Goal: Task Accomplishment & Management: Complete application form

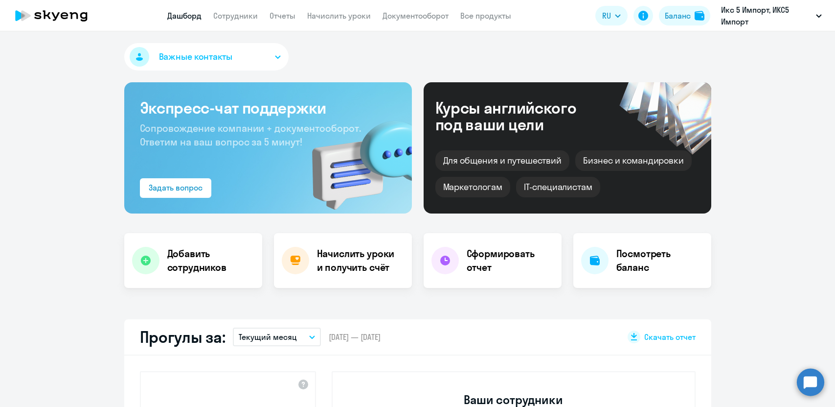
select select "30"
click at [232, 25] on app-header "Дашборд Сотрудники Отчеты Начислить уроки Документооборот Все продукты Дашборд …" at bounding box center [417, 15] width 835 height 31
click at [240, 6] on app-header "Дашборд Сотрудники Отчеты Начислить уроки Документооборот Все продукты Дашборд …" at bounding box center [417, 15] width 835 height 31
click at [238, 15] on link "Сотрудники" at bounding box center [235, 16] width 45 height 10
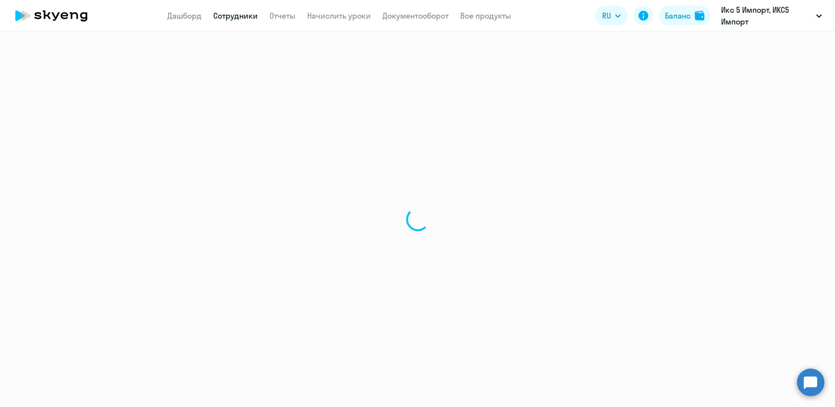
select select "30"
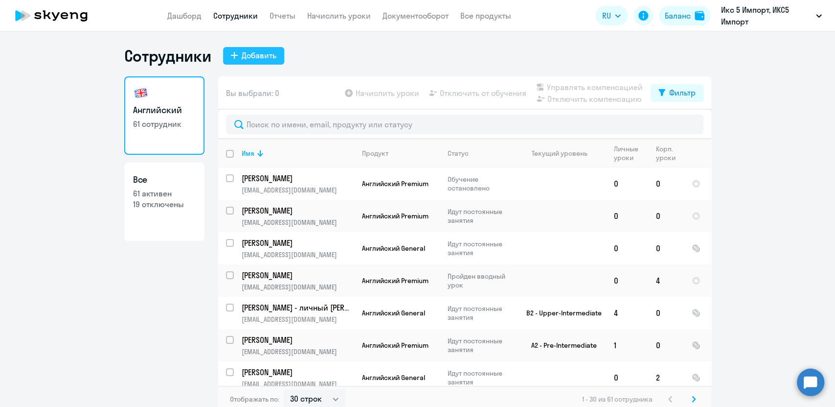
click at [254, 59] on div "Добавить" at bounding box center [259, 55] width 35 height 12
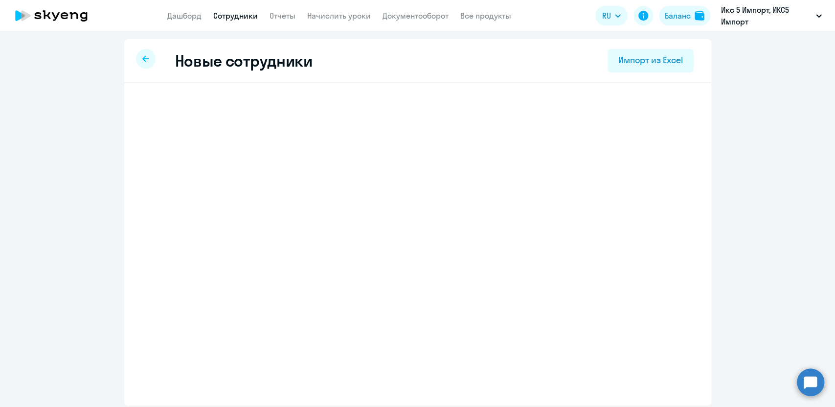
select select "english_adult_not_native_speaker"
select select "3"
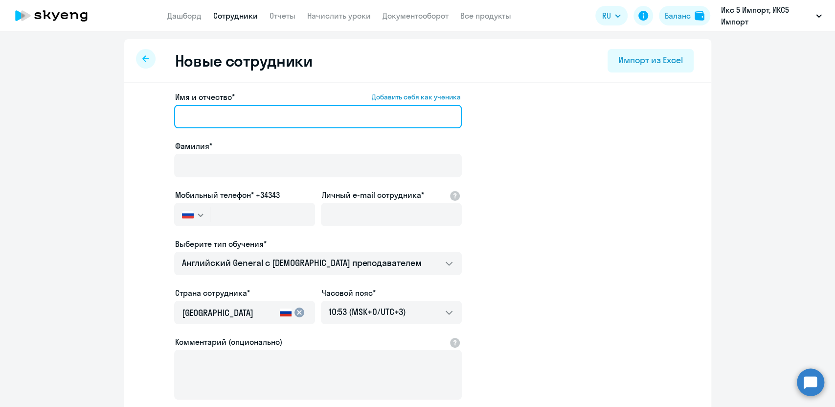
click at [239, 122] on input "Имя и отчество* Добавить себя как ученика" at bounding box center [318, 116] width 288 height 23
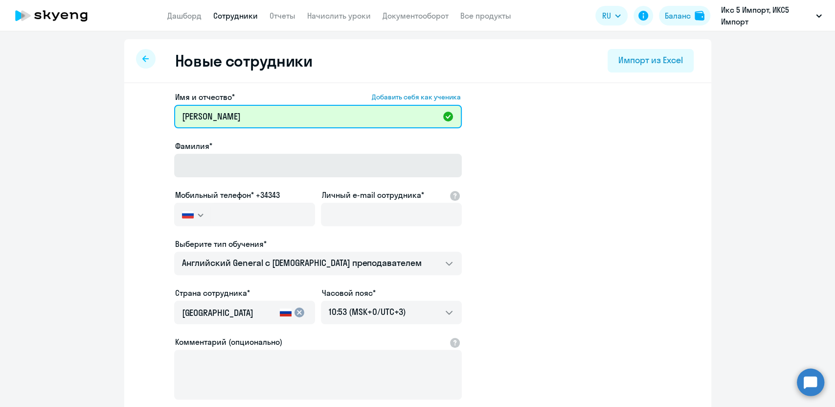
type input "[PERSON_NAME]"
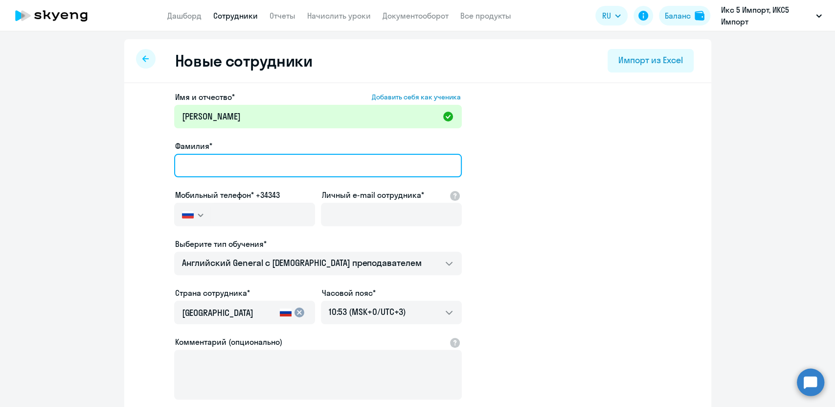
click at [260, 168] on input "Фамилия*" at bounding box center [318, 165] width 288 height 23
type input "[PERSON_NAME]"
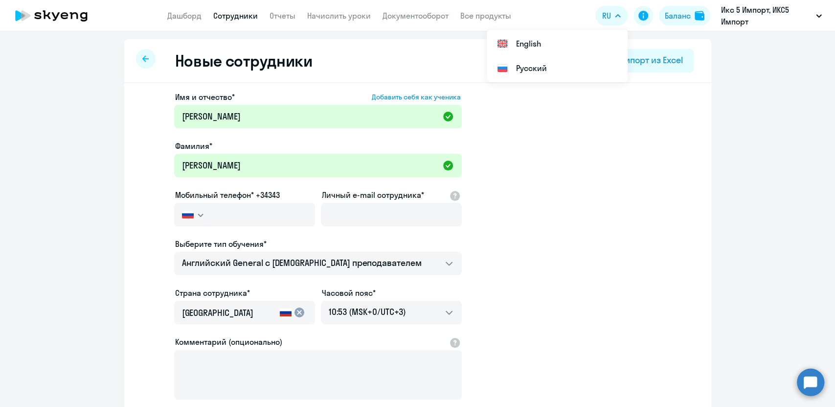
click at [210, 208] on div at bounding box center [210, 214] width 0 height 16
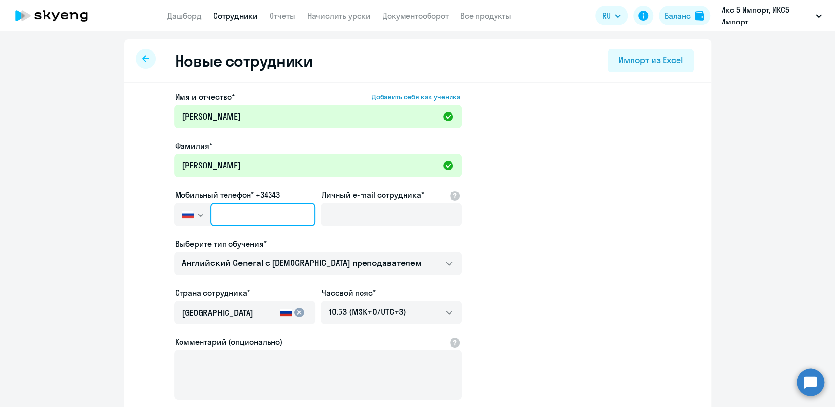
click at [210, 219] on input "text" at bounding box center [262, 214] width 104 height 23
paste input "[PHONE_NUMBER]"
type input "[PHONE_NUMBER]"
click at [227, 211] on input "[PHONE_NUMBER]" at bounding box center [262, 214] width 104 height 23
click at [287, 215] on input "[PHONE_NUMBER]" at bounding box center [262, 214] width 104 height 23
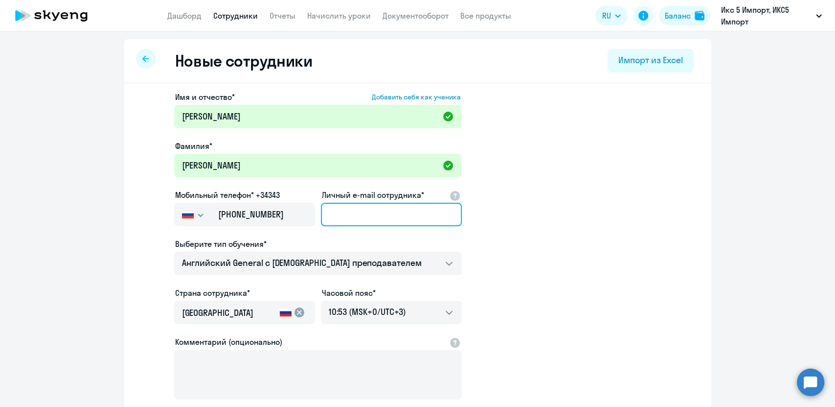
click at [356, 213] on input "Личный e-mail сотрудника*" at bounding box center [391, 214] width 141 height 23
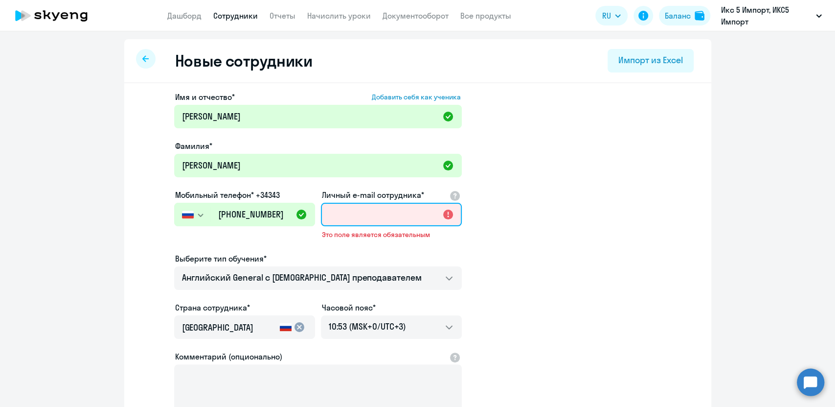
paste input "[EMAIL_ADDRESS][DOMAIN_NAME]"
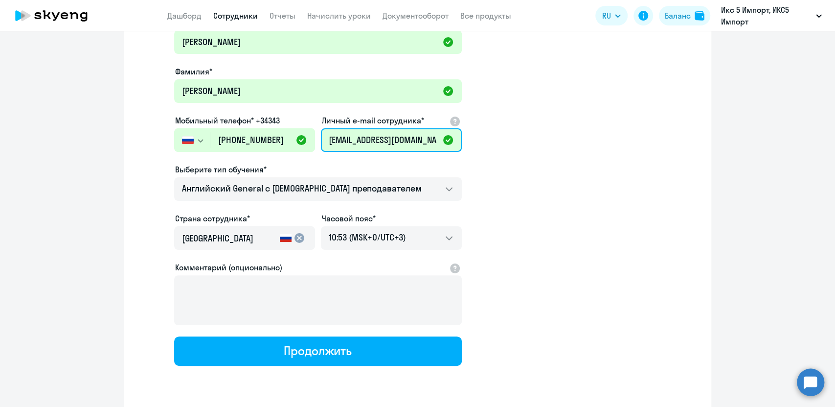
scroll to position [76, 0]
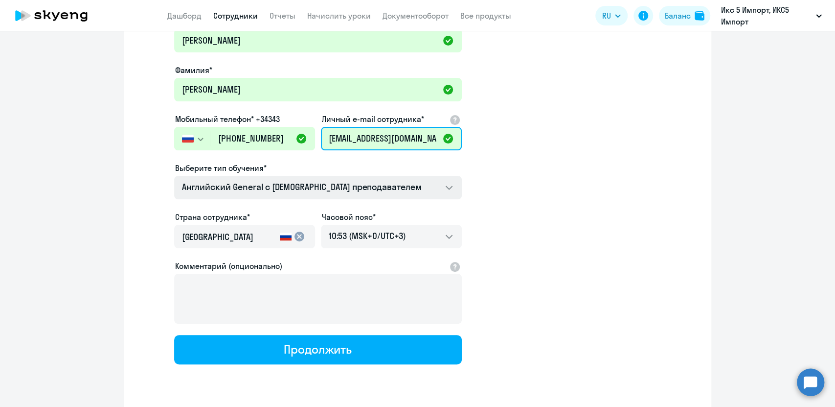
type input "[EMAIL_ADDRESS][DOMAIN_NAME]"
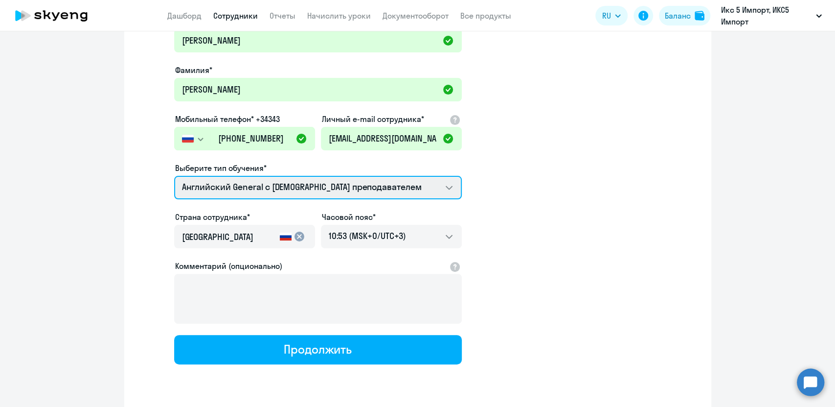
click at [436, 181] on select "Английский General с [DEMOGRAPHIC_DATA] преподавателем Премиум [DEMOGRAPHIC_DAT…" at bounding box center [318, 187] width 288 height 23
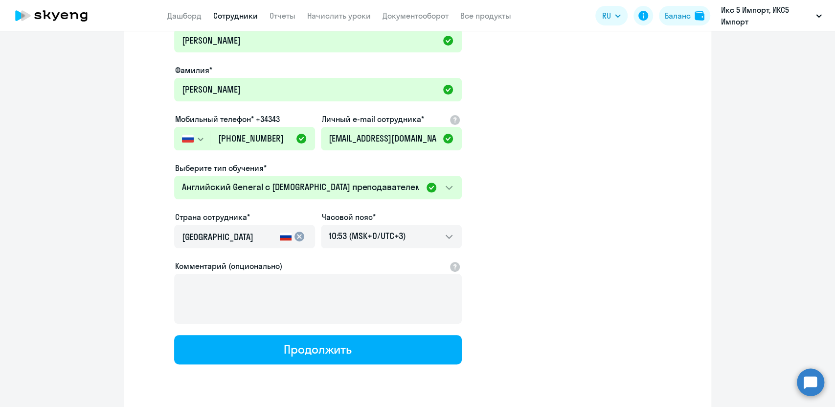
click at [514, 214] on app-new-student-form "Имя и отчество* Добавить себя как ученика [PERSON_NAME]* [PERSON_NAME] Мобильны…" at bounding box center [418, 189] width 556 height 349
click at [528, 256] on app-new-student-form "Имя и отчество* Добавить себя как ученика [PERSON_NAME]* [PERSON_NAME] Мобильны…" at bounding box center [418, 189] width 556 height 349
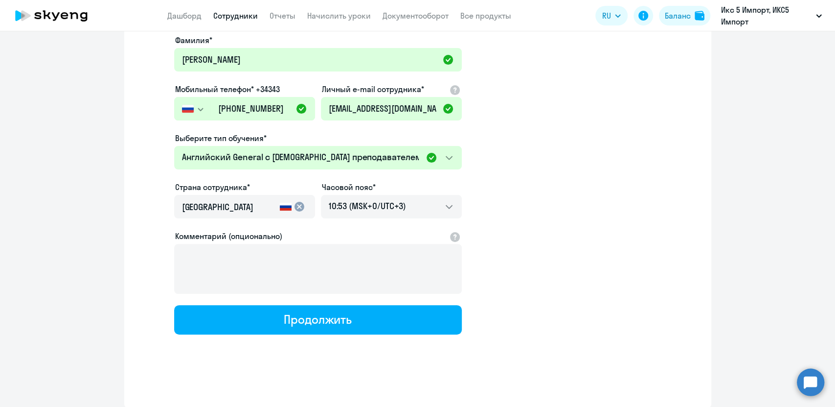
scroll to position [0, 0]
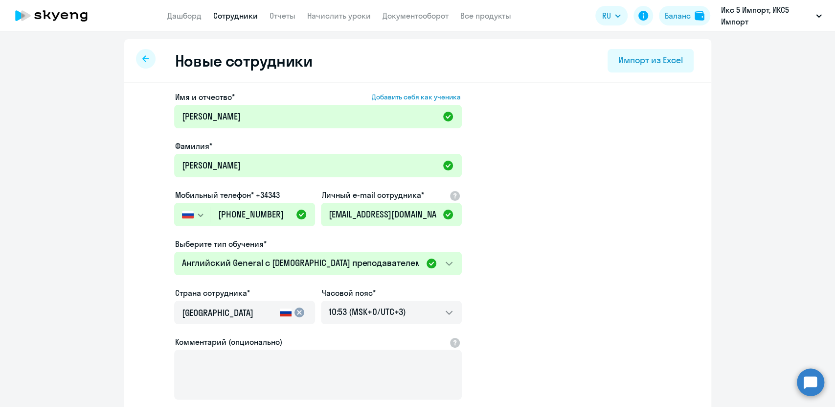
click at [635, 223] on app-new-student-form "Имя и отчество* Добавить себя как ученика [PERSON_NAME]* [PERSON_NAME] Мобильны…" at bounding box center [418, 265] width 556 height 349
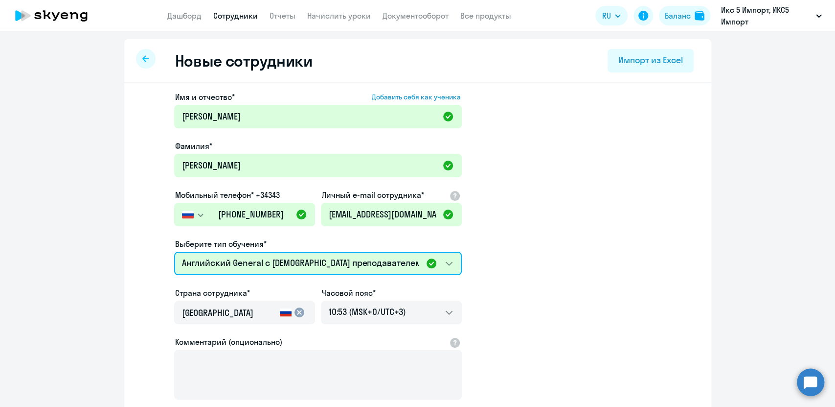
click at [433, 262] on select "Английский General с [DEMOGRAPHIC_DATA] преподавателем Премиум [DEMOGRAPHIC_DAT…" at bounding box center [318, 263] width 288 height 23
select select "english_adult_native_speaker"
click at [174, 252] on select "Английский General с [DEMOGRAPHIC_DATA] преподавателем Премиум [DEMOGRAPHIC_DAT…" at bounding box center [318, 263] width 288 height 23
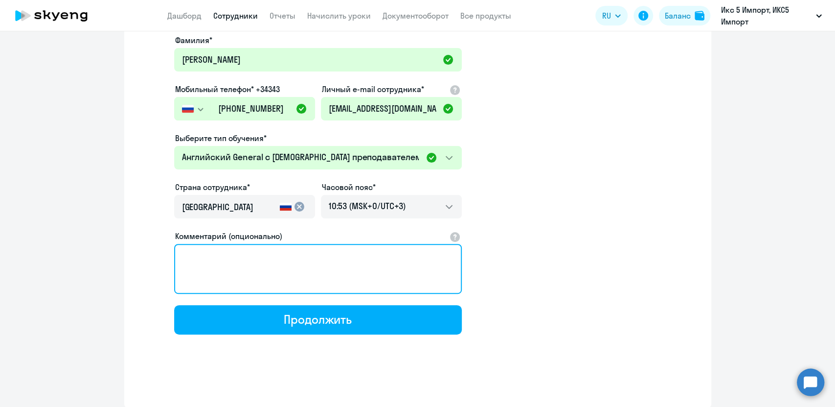
click at [457, 275] on textarea "Комментарий (опционально)" at bounding box center [318, 269] width 288 height 50
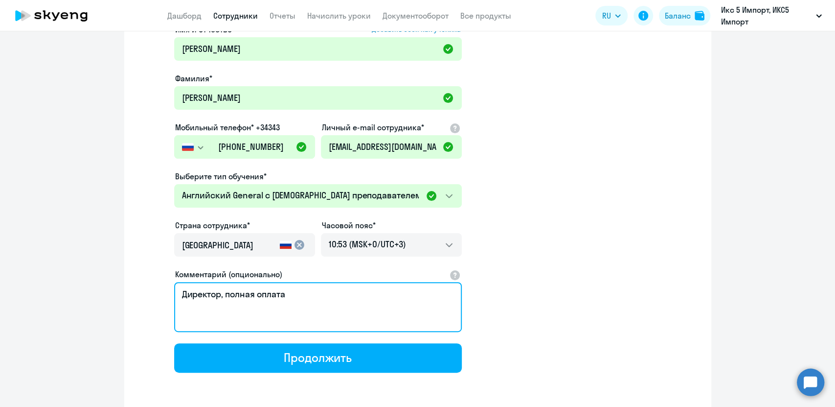
scroll to position [71, 0]
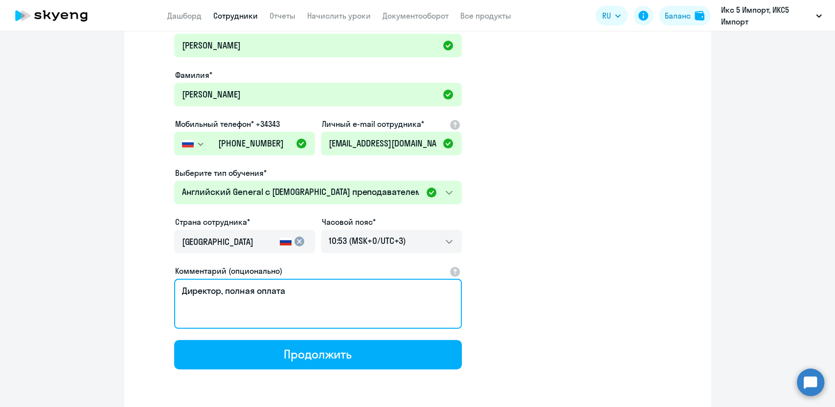
type textarea "Директор, полная оплата"
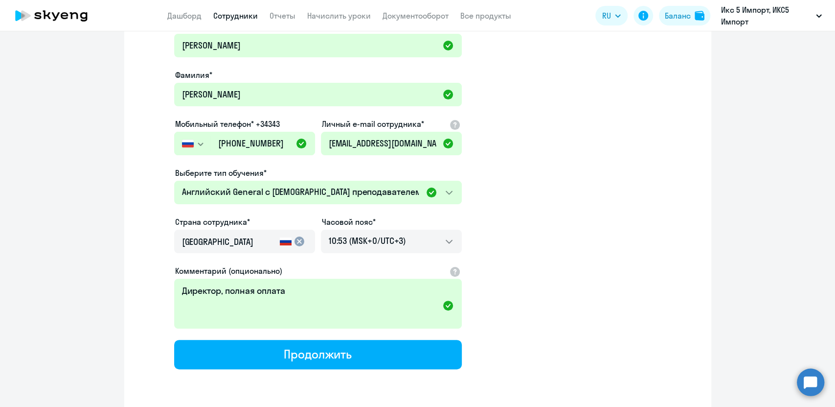
click at [524, 260] on app-new-student-form "Имя и отчество* Добавить себя как ученика [PERSON_NAME]* [PERSON_NAME] Мобильны…" at bounding box center [418, 194] width 556 height 349
click at [613, 291] on app-new-student-form "Имя и отчество* Добавить себя как ученика [PERSON_NAME]* [PERSON_NAME] Мобильны…" at bounding box center [418, 194] width 556 height 349
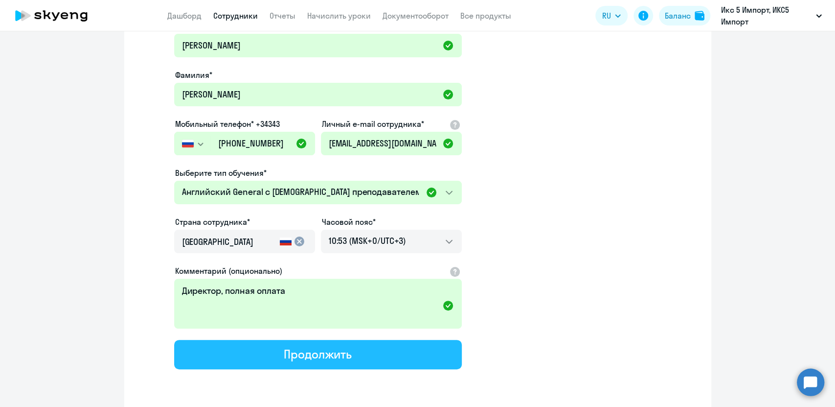
click at [356, 352] on button "Продолжить" at bounding box center [318, 354] width 288 height 29
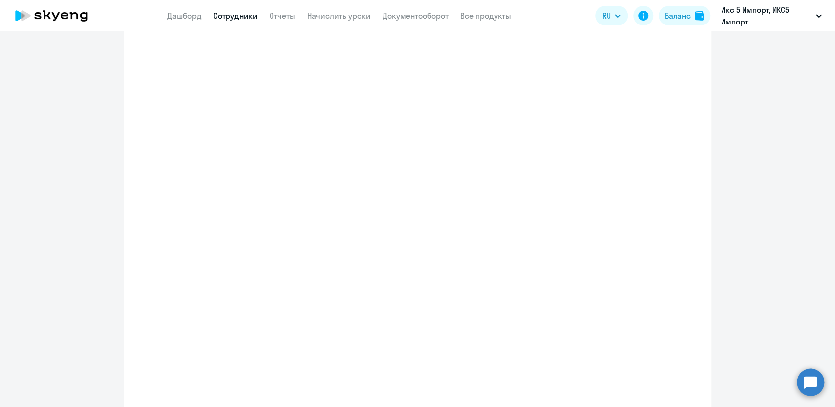
select select "english_adult_native_speaker"
select select "3"
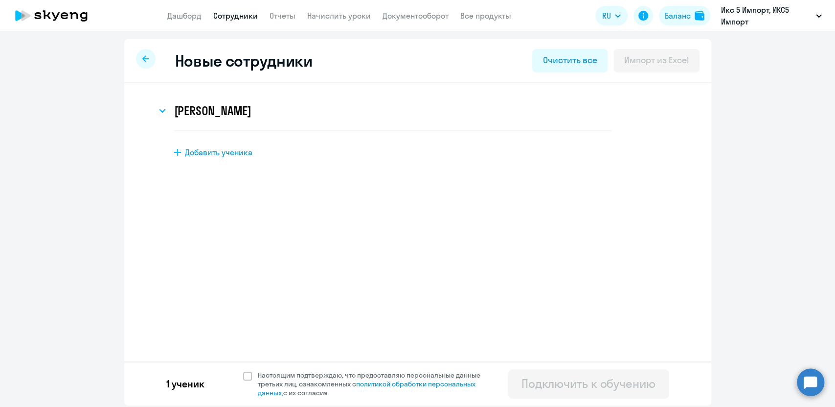
scroll to position [0, 0]
click at [247, 376] on span at bounding box center [247, 375] width 9 height 9
click at [243, 370] on input "Настоящим подтверждаю, что предоставляю персональные данные третьих лиц, ознако…" at bounding box center [243, 370] width 0 height 0
checkbox input "true"
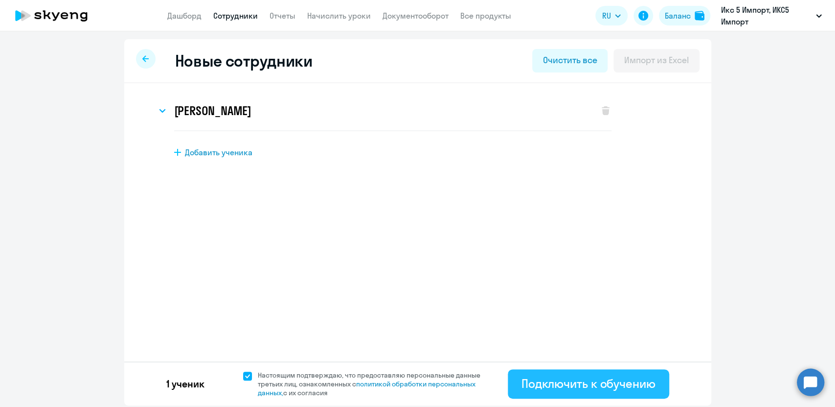
click at [604, 394] on button "Подключить к обучению" at bounding box center [588, 383] width 161 height 29
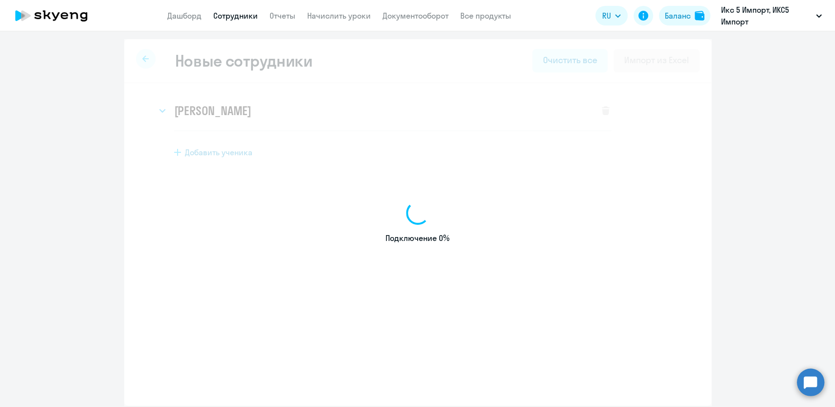
select select "english_adult_not_native_speaker"
select select "3"
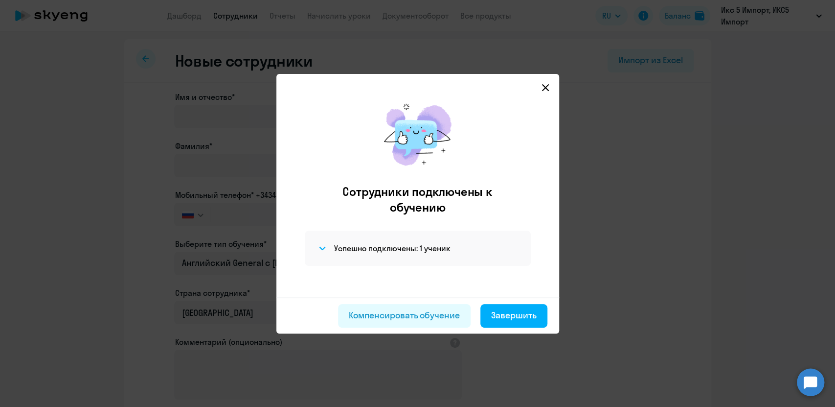
click at [408, 329] on div "Компенсировать обучение Завершить" at bounding box center [417, 315] width 283 height 36
click at [419, 318] on div "Компенсировать обучение" at bounding box center [404, 315] width 111 height 13
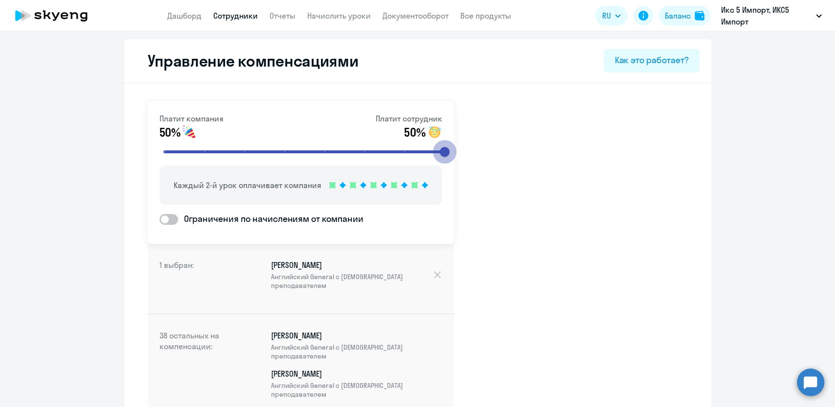
drag, startPoint x: 285, startPoint y: 153, endPoint x: 510, endPoint y: 153, distance: 225.1
type input "8"
click at [457, 153] on input "range" at bounding box center [304, 152] width 303 height 22
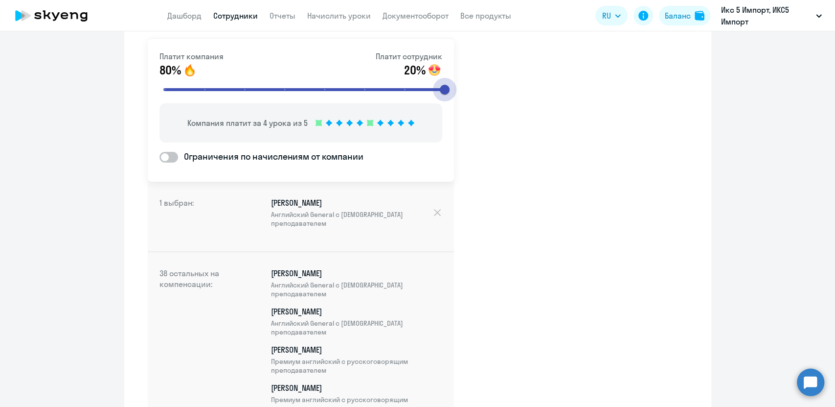
scroll to position [56, 0]
